Goal: Find specific page/section: Find specific page/section

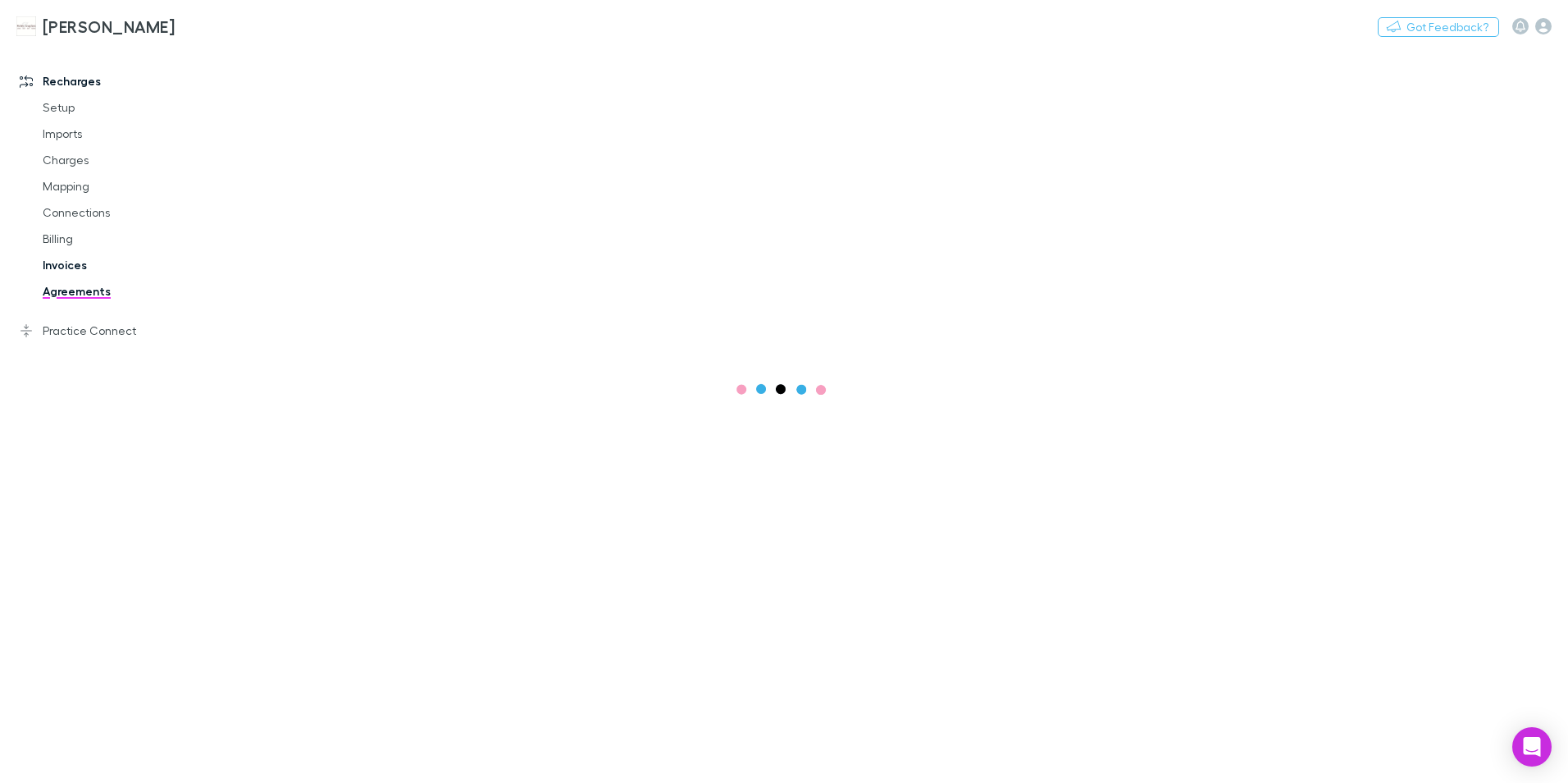
click at [56, 266] on link "Invoices" at bounding box center [123, 265] width 195 height 26
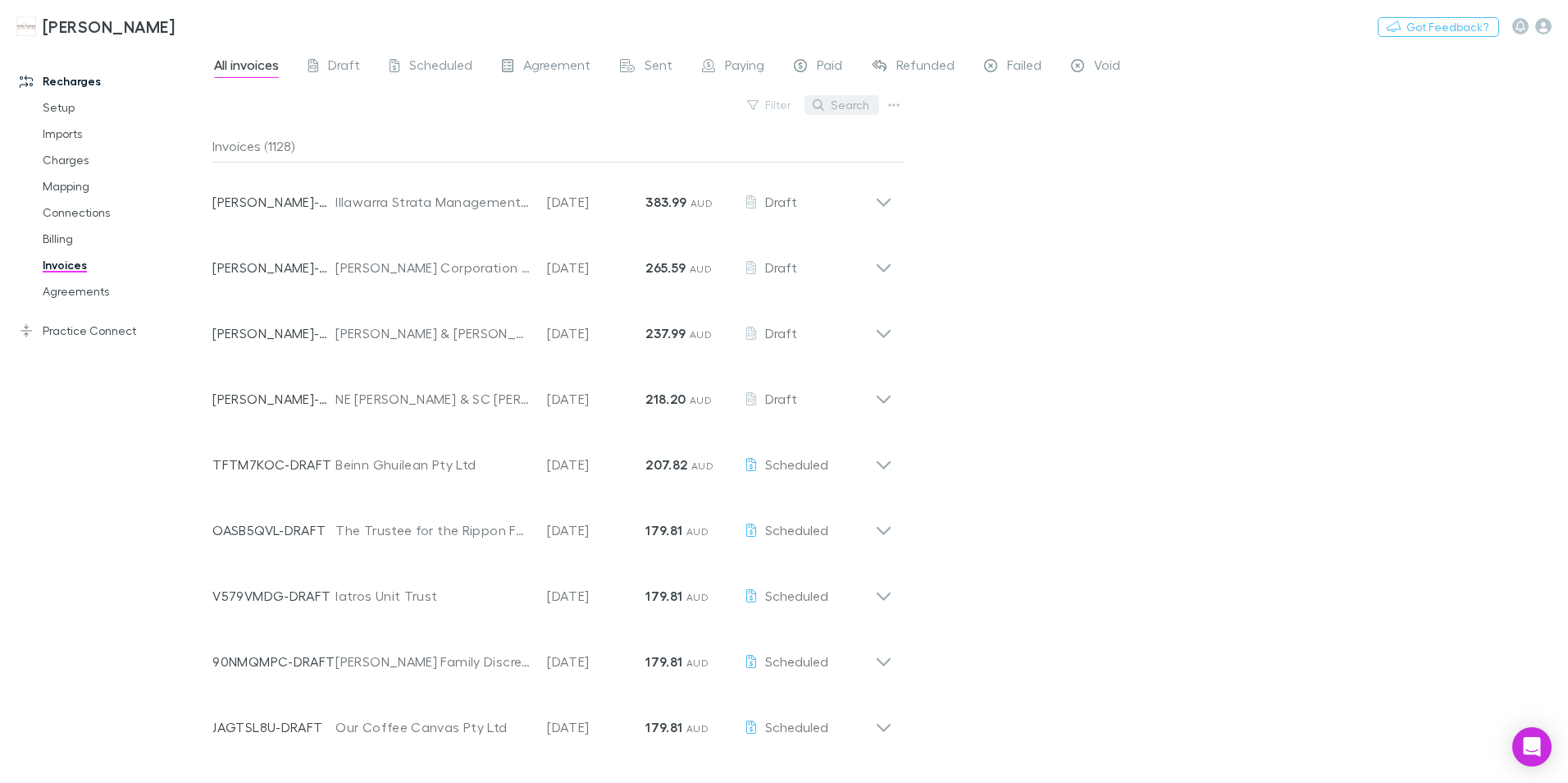
click at [834, 102] on button "Search" at bounding box center [842, 105] width 74 height 20
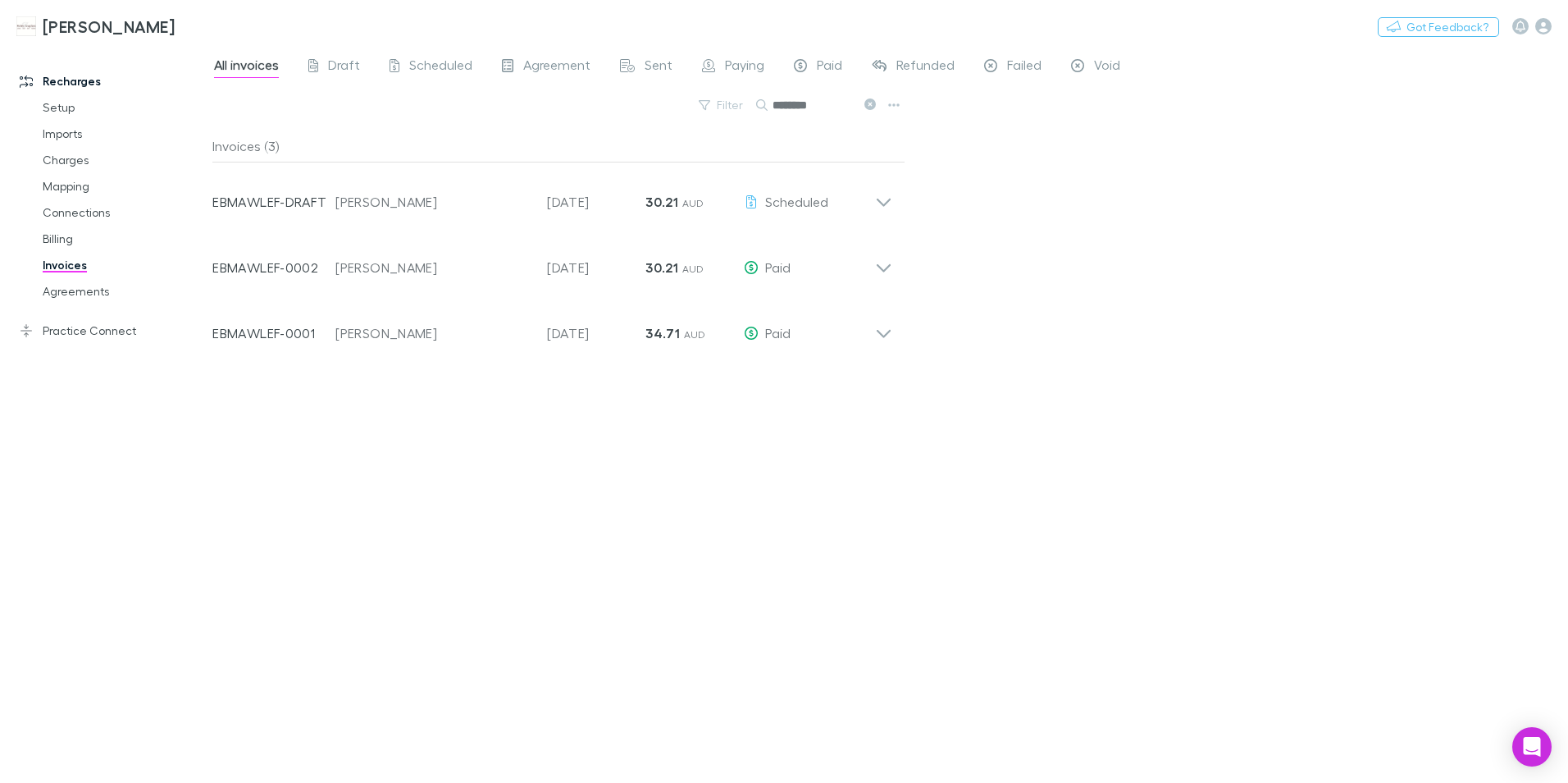
type input "********"
